Goal: Find contact information: Find phone

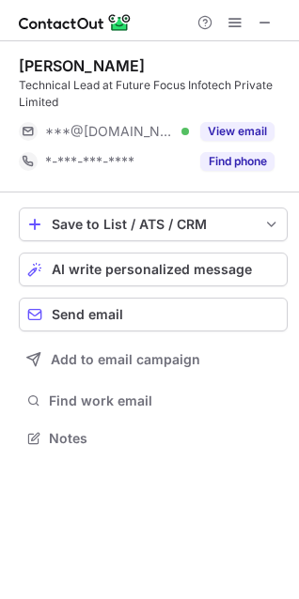
scroll to position [426, 299]
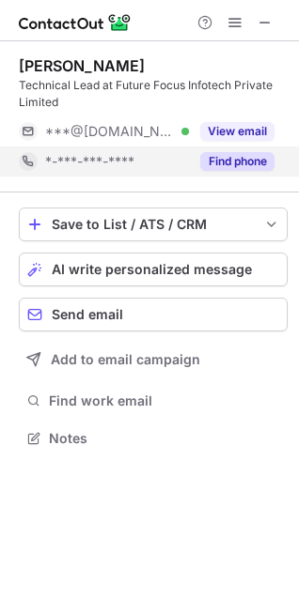
click at [225, 168] on button "Find phone" at bounding box center [237, 161] width 74 height 19
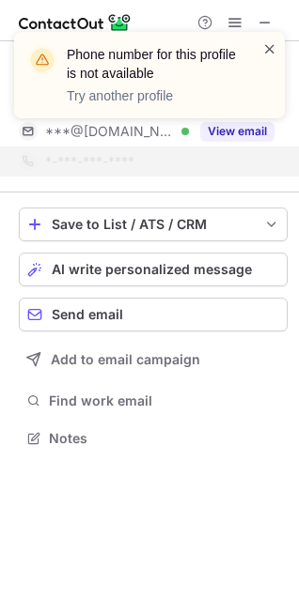
click at [274, 47] on span at bounding box center [269, 48] width 15 height 19
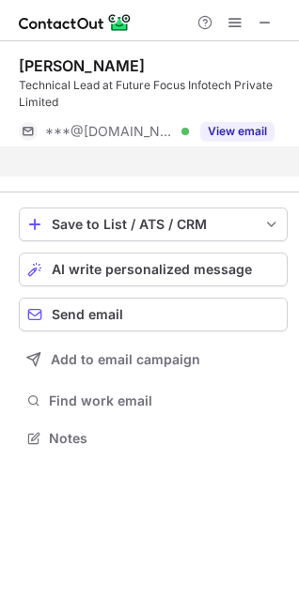
scroll to position [395, 299]
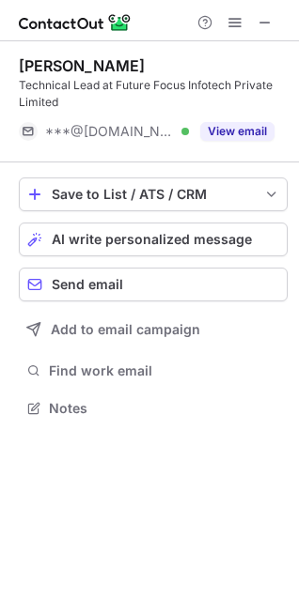
click at [235, 128] on div "Phone number for this profile is not available Try another profile" at bounding box center [149, 82] width 301 height 139
click at [235, 128] on button "View email" at bounding box center [237, 131] width 74 height 19
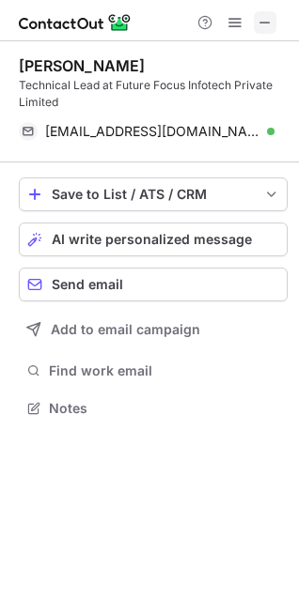
click at [266, 27] on span at bounding box center [264, 22] width 15 height 15
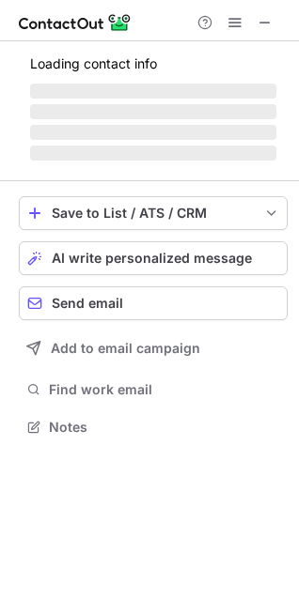
scroll to position [456, 299]
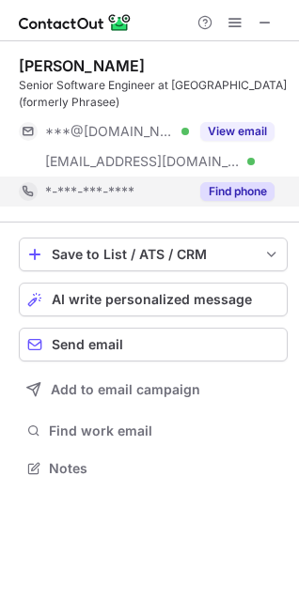
click at [227, 194] on button "Find phone" at bounding box center [237, 191] width 74 height 19
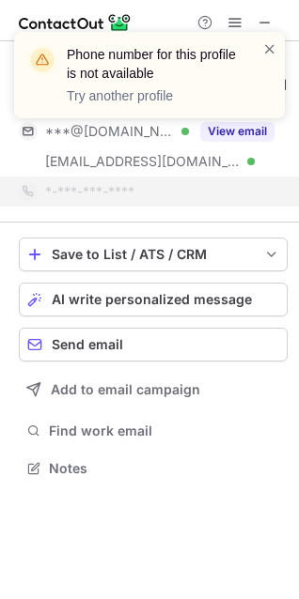
click at [253, 47] on div "Phone number for this profile is not available Try another profile" at bounding box center [162, 75] width 190 height 60
click at [272, 51] on span at bounding box center [269, 48] width 15 height 19
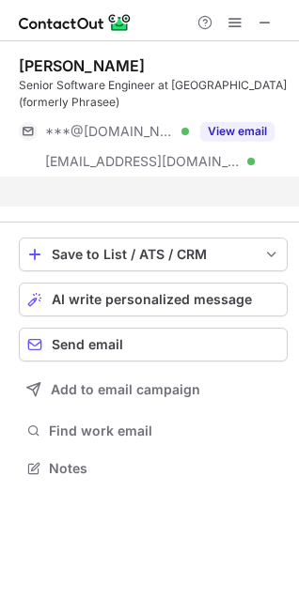
scroll to position [426, 299]
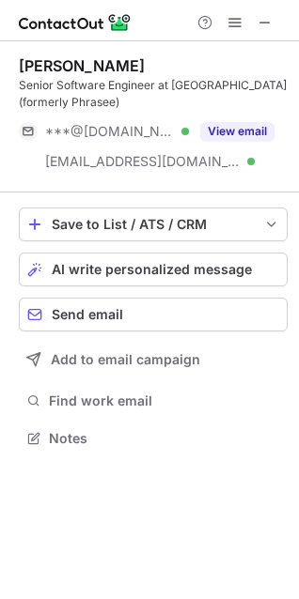
click at [245, 130] on div "Phone number for this profile is not available Try another profile" at bounding box center [149, 82] width 301 height 139
click at [265, 29] on span at bounding box center [264, 22] width 15 height 15
